Goal: Transaction & Acquisition: Purchase product/service

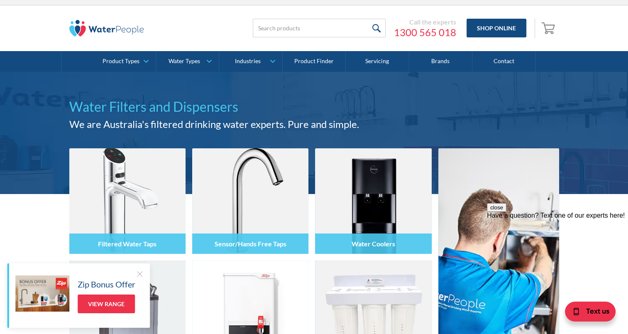
scroll to position [10, 0]
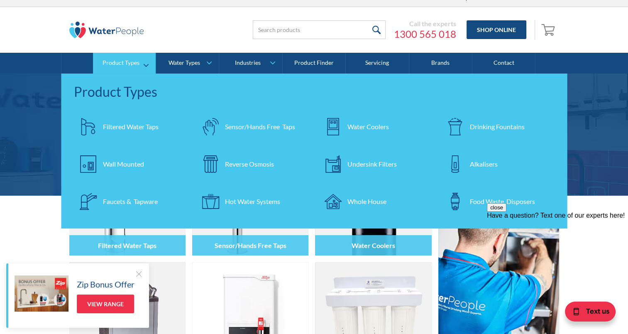
click at [141, 126] on div "Filtered Water Taps" at bounding box center [131, 127] width 56 height 10
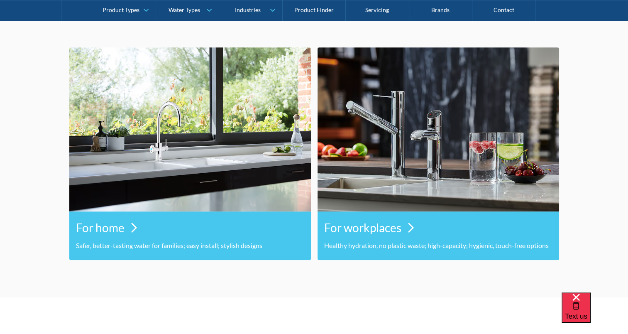
scroll to position [405, 0]
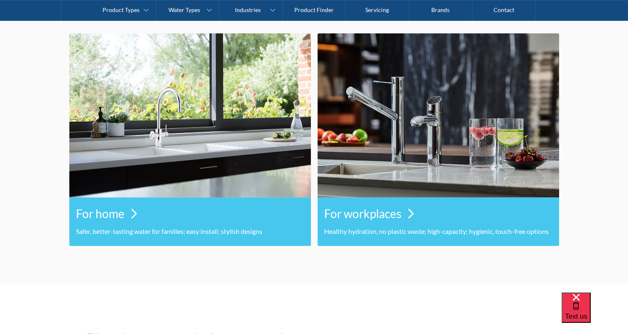
click at [127, 214] on div "For home" at bounding box center [190, 214] width 228 height 26
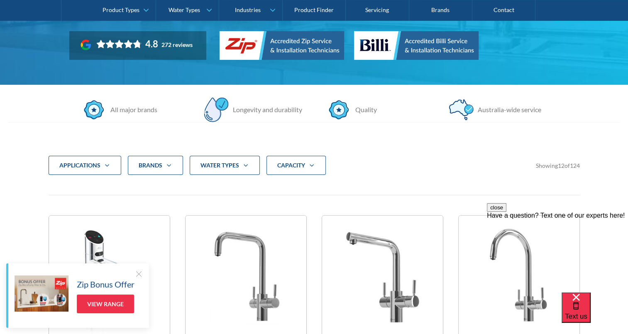
scroll to position [191, 0]
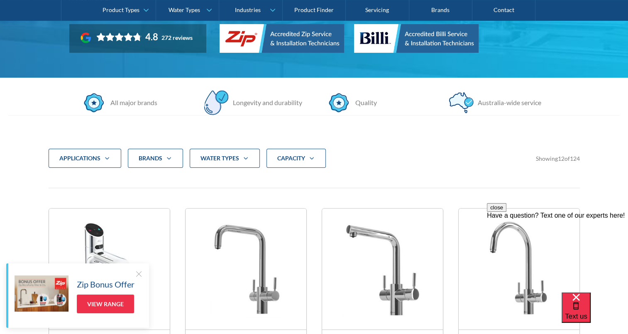
click at [242, 158] on icon "Filter 5" at bounding box center [246, 158] width 10 height 7
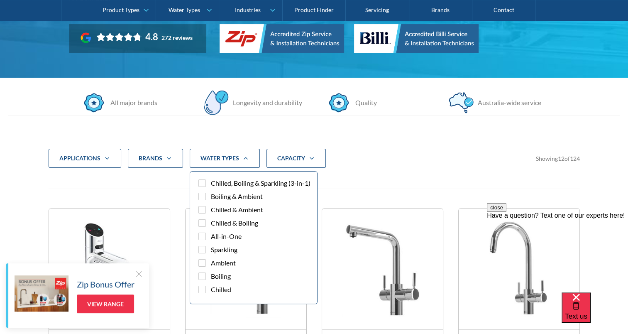
click at [201, 253] on div "Filter 5" at bounding box center [201, 249] width 7 height 7
click at [207, 250] on input "Sparkling" at bounding box center [209, 247] width 5 height 5
checkbox input "true"
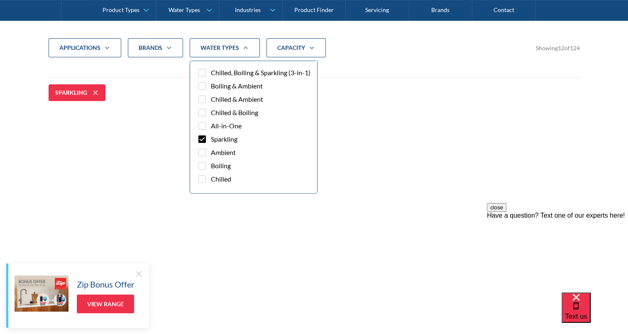
scroll to position [306, 0]
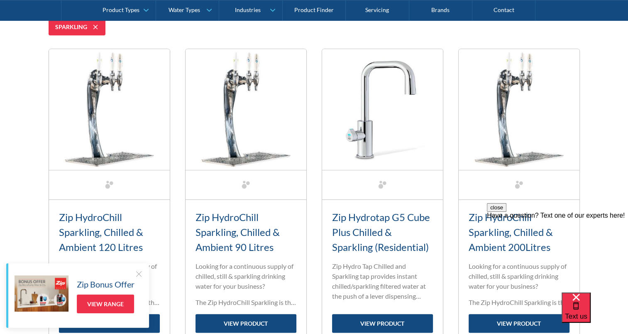
scroll to position [367, 0]
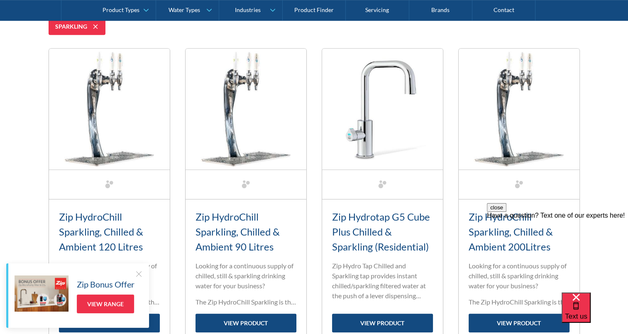
click at [135, 272] on div at bounding box center [139, 273] width 8 height 8
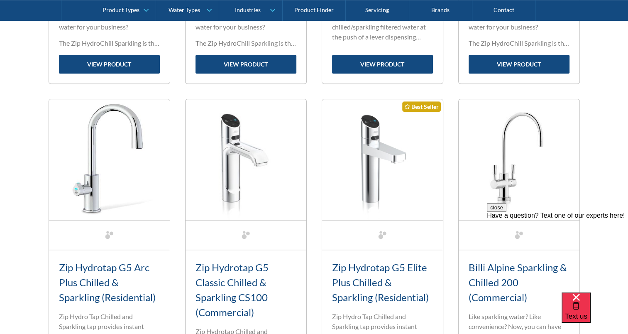
scroll to position [646, 0]
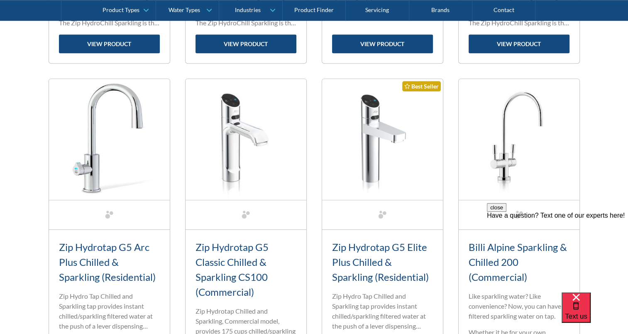
click at [92, 249] on link "Zip Hydrotap G5 Arc Plus Chilled & Sparkling (Residential)" at bounding box center [107, 262] width 97 height 42
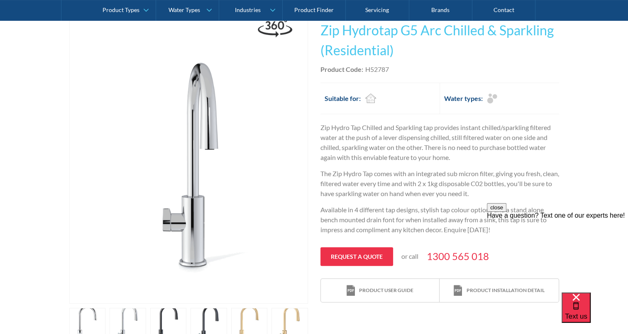
scroll to position [177, 0]
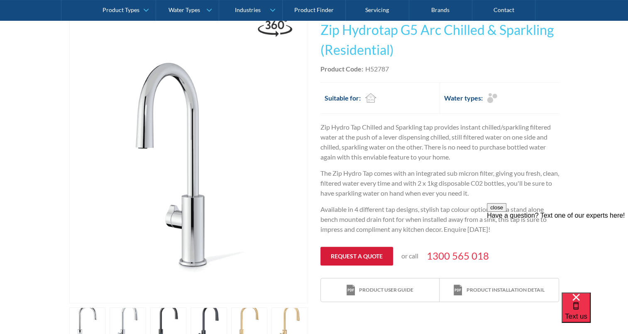
click at [347, 257] on link "Request a quote" at bounding box center [356, 256] width 73 height 19
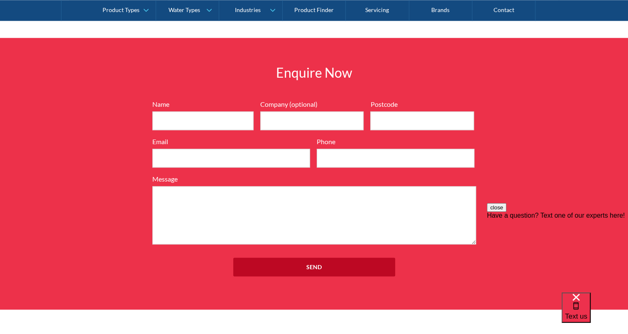
scroll to position [1040, 0]
